Goal: Communication & Community: Answer question/provide support

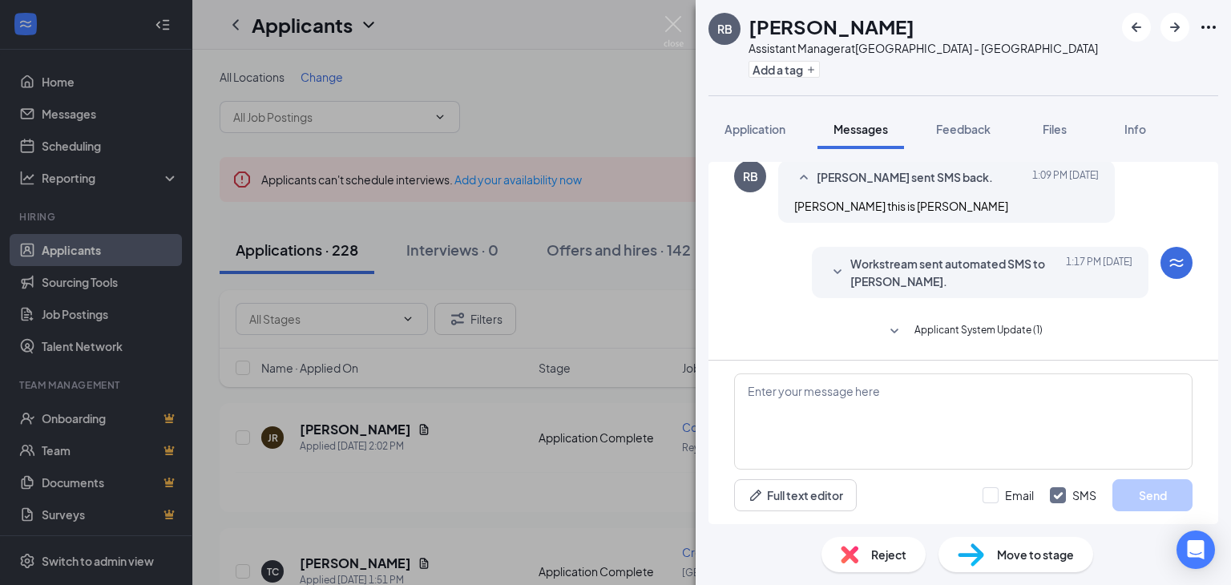
scroll to position [420, 0]
click at [808, 382] on textarea at bounding box center [963, 421] width 458 height 96
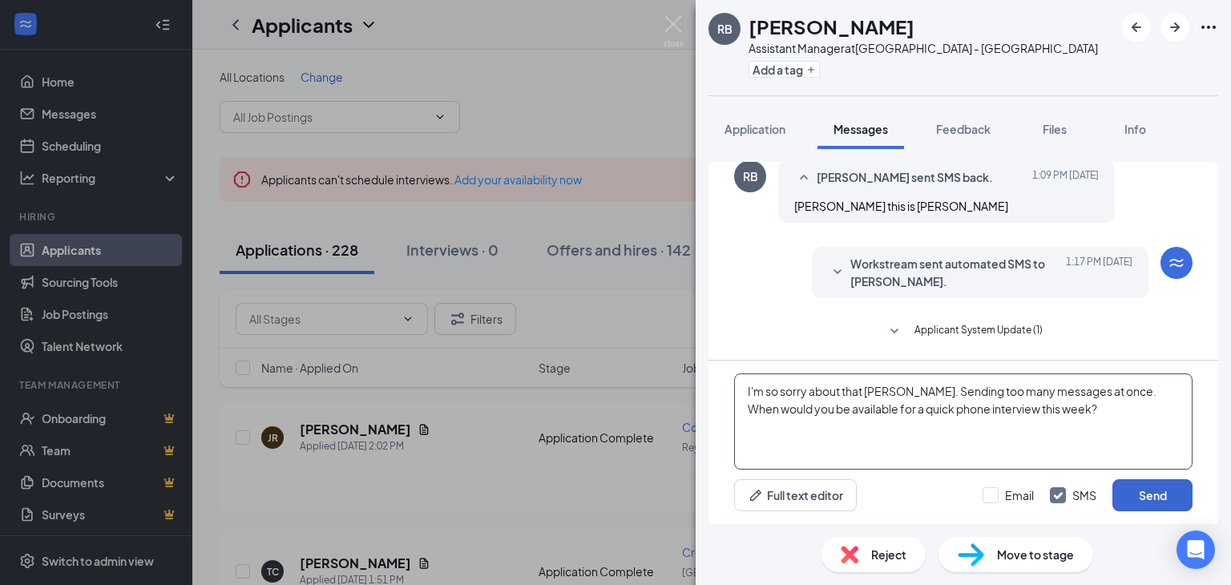
type textarea "I'm so sorry about that [PERSON_NAME]. Sending too many messages at once. When …"
click at [1140, 506] on button "Send" at bounding box center [1152, 495] width 80 height 32
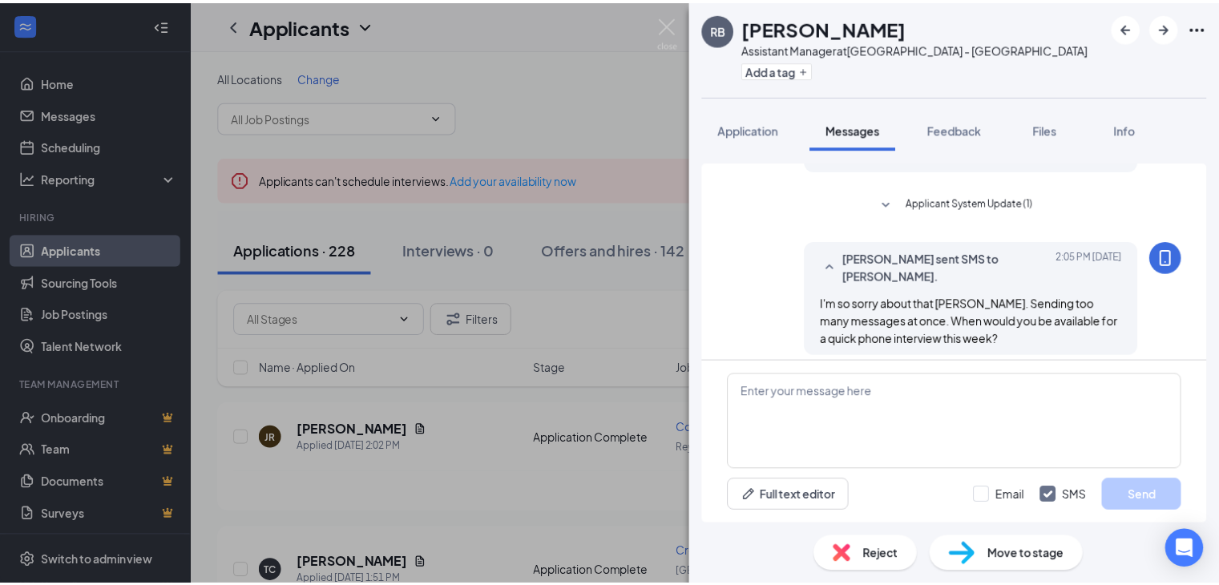
scroll to position [558, 0]
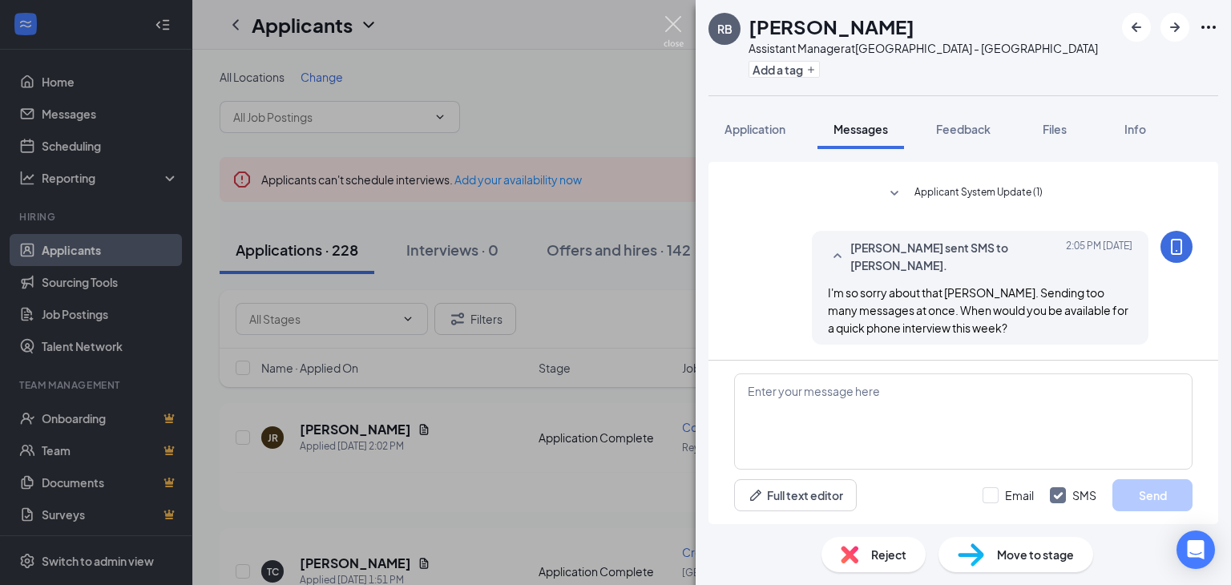
click at [668, 31] on img at bounding box center [673, 31] width 20 height 31
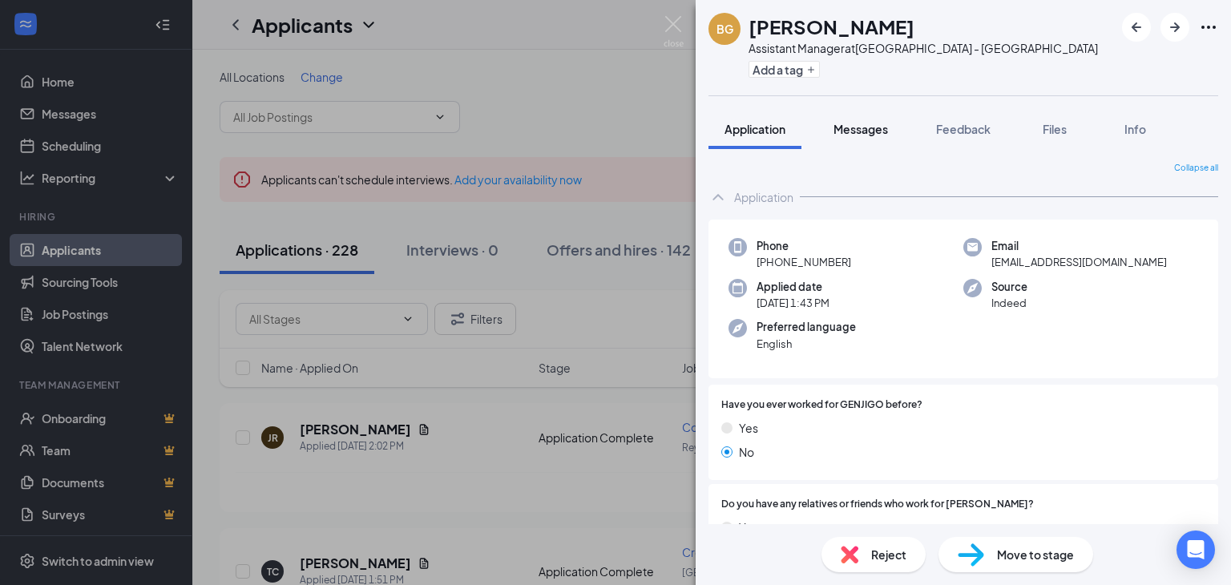
click at [866, 130] on span "Messages" at bounding box center [860, 129] width 54 height 14
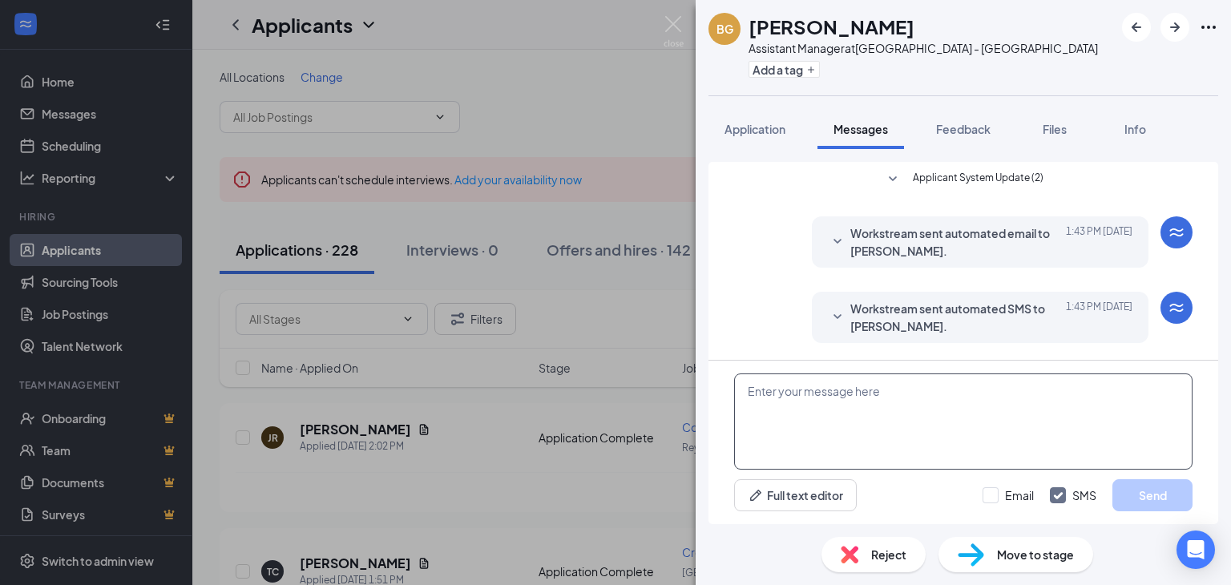
scroll to position [150, 0]
click at [802, 409] on textarea at bounding box center [963, 421] width 458 height 96
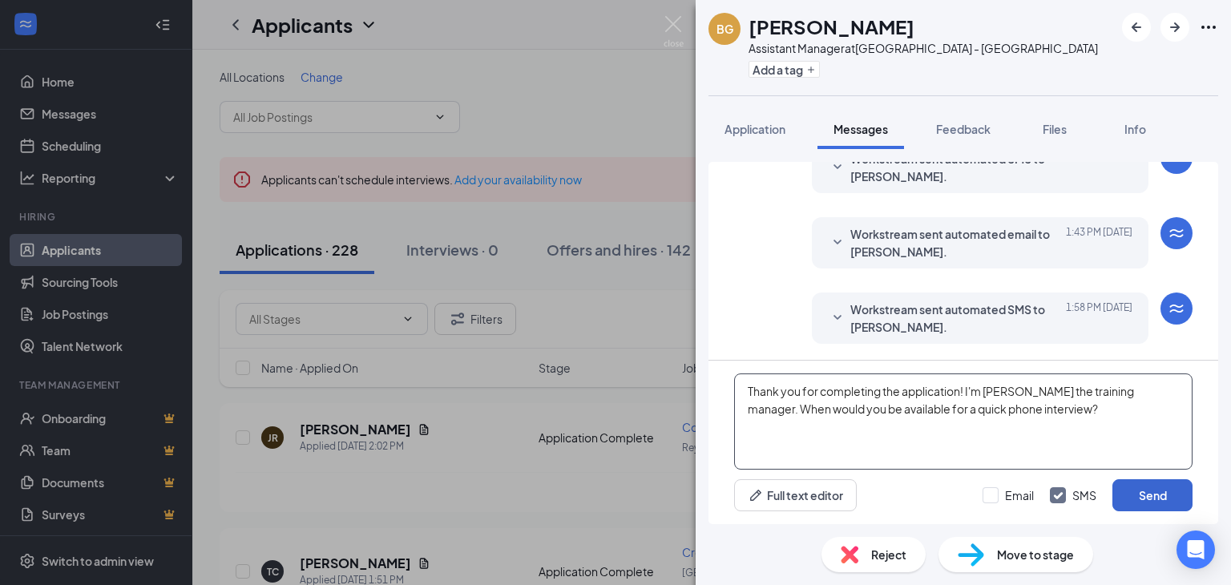
type textarea "Thank you for completing the application! I'm [PERSON_NAME] the training manage…"
click at [1138, 489] on button "Send" at bounding box center [1152, 495] width 80 height 32
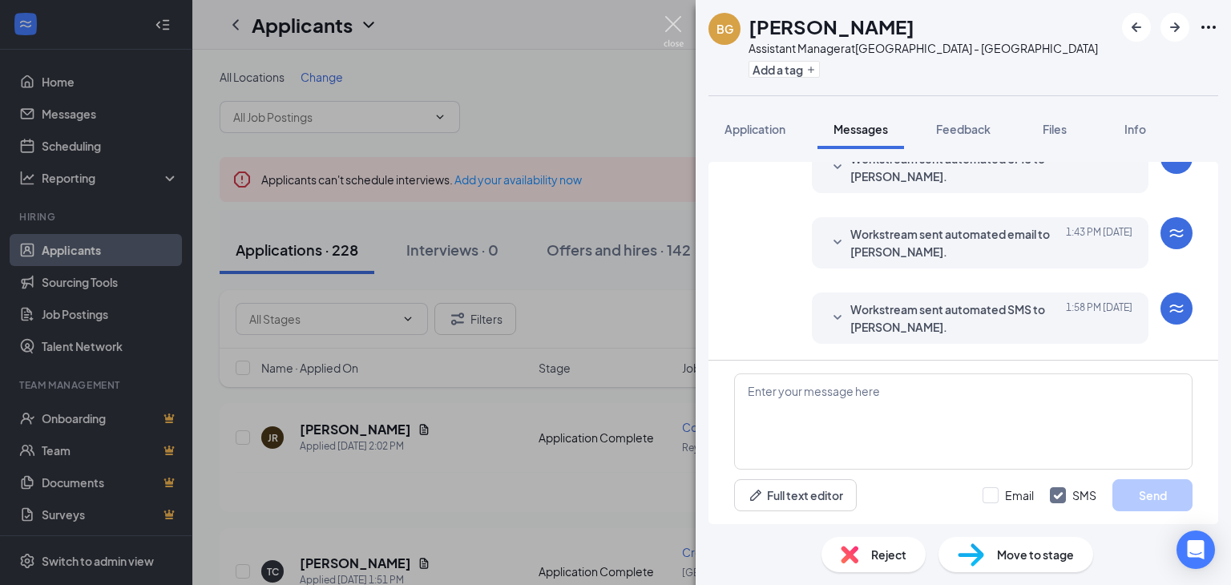
click at [675, 26] on img at bounding box center [673, 31] width 20 height 31
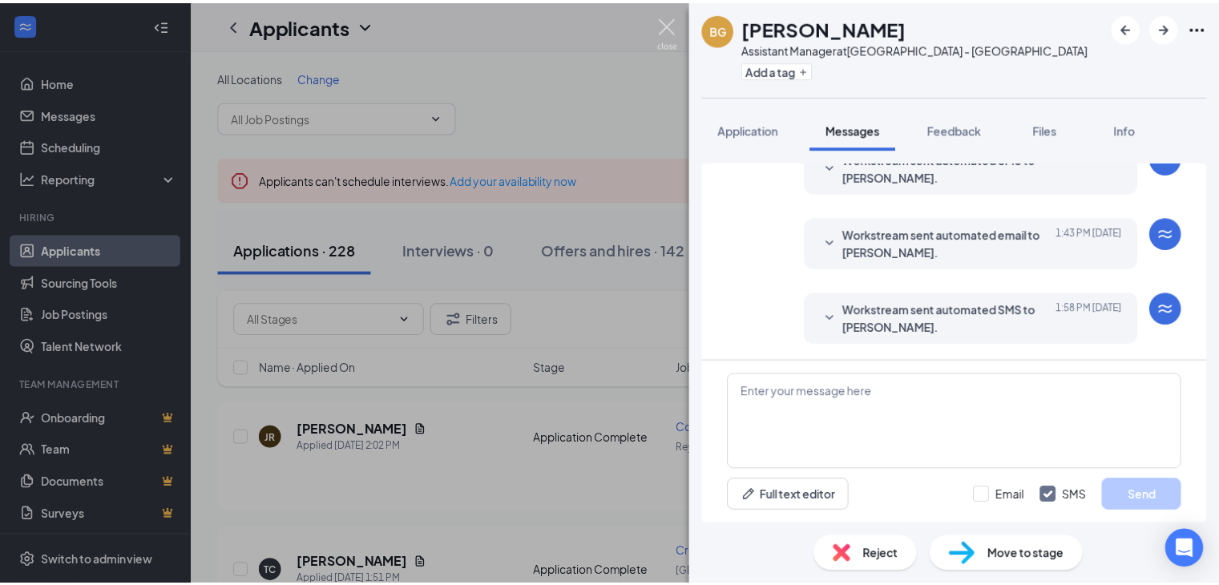
scroll to position [260, 0]
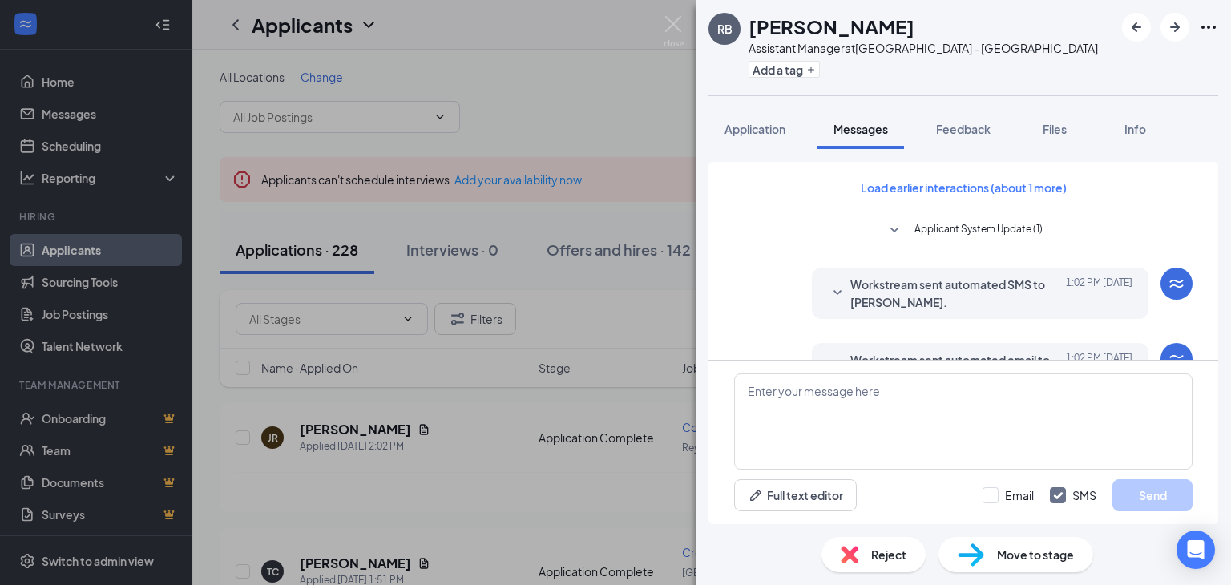
scroll to position [695, 0]
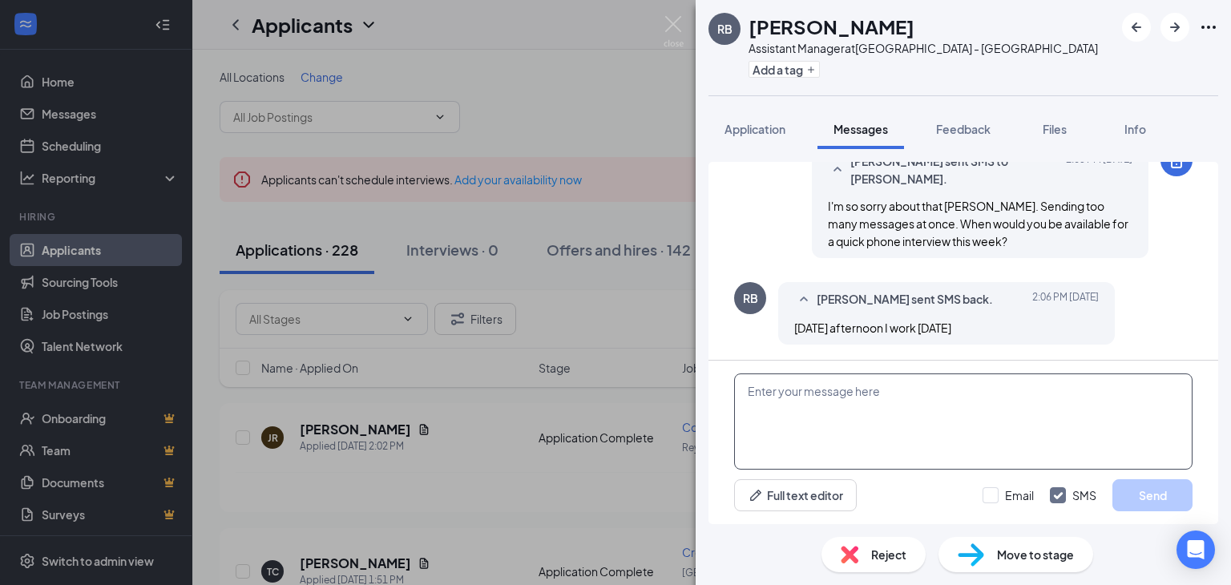
click at [785, 398] on textarea at bounding box center [963, 421] width 458 height 96
type textarea "I will give you a call at 2 pm tomorrow."
click at [1138, 491] on button "Send" at bounding box center [1152, 495] width 80 height 32
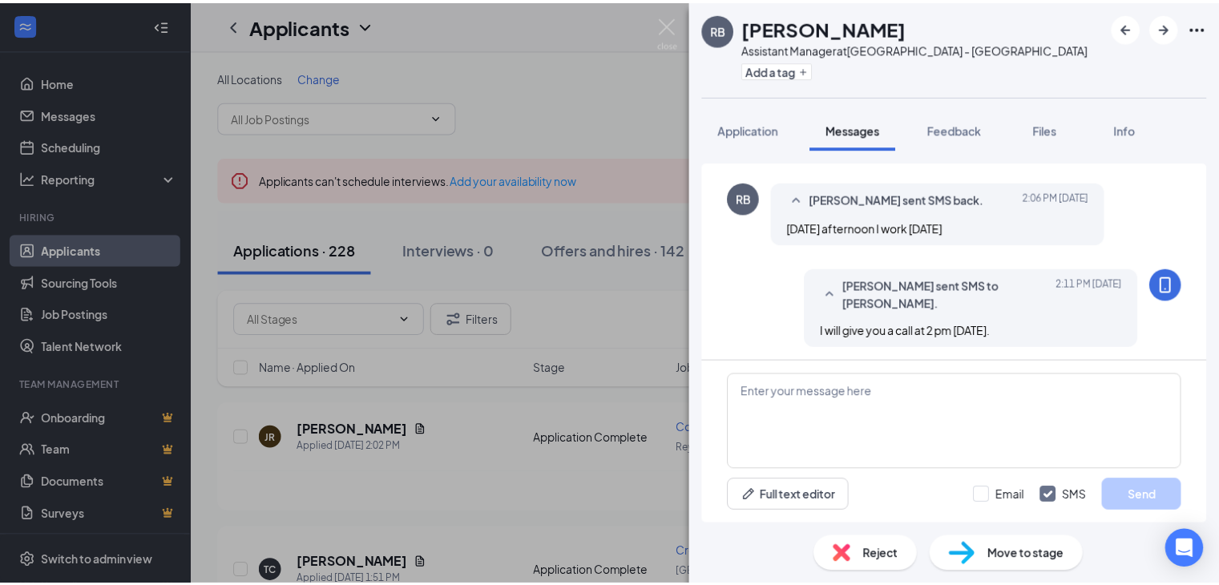
scroll to position [798, 0]
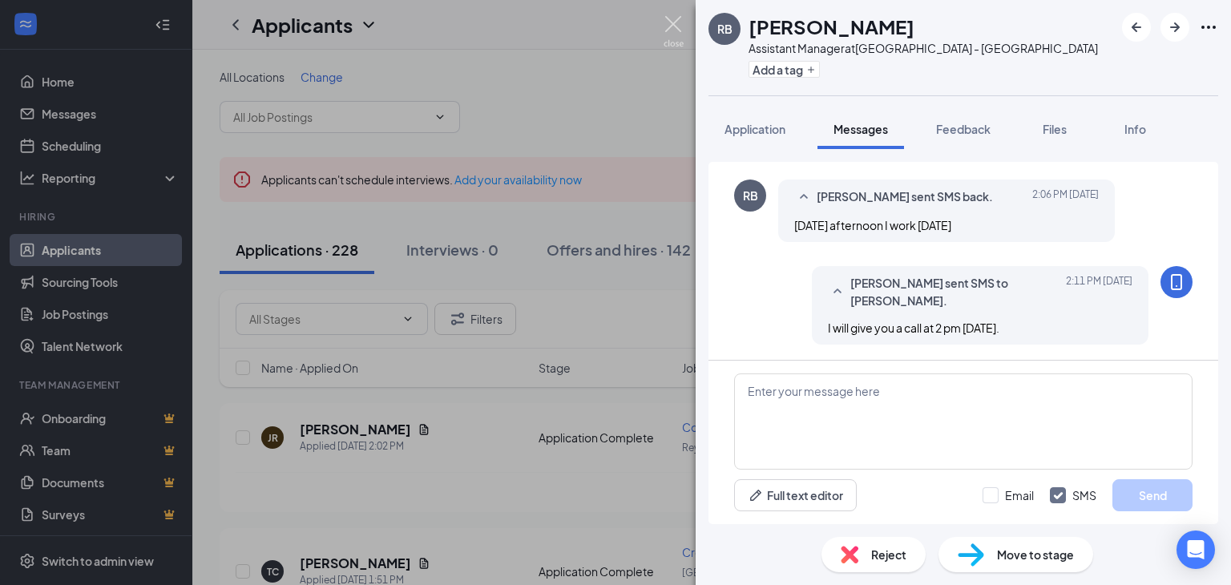
click at [673, 18] on img at bounding box center [673, 31] width 20 height 31
